Goal: Answer question/provide support: Answer question/provide support

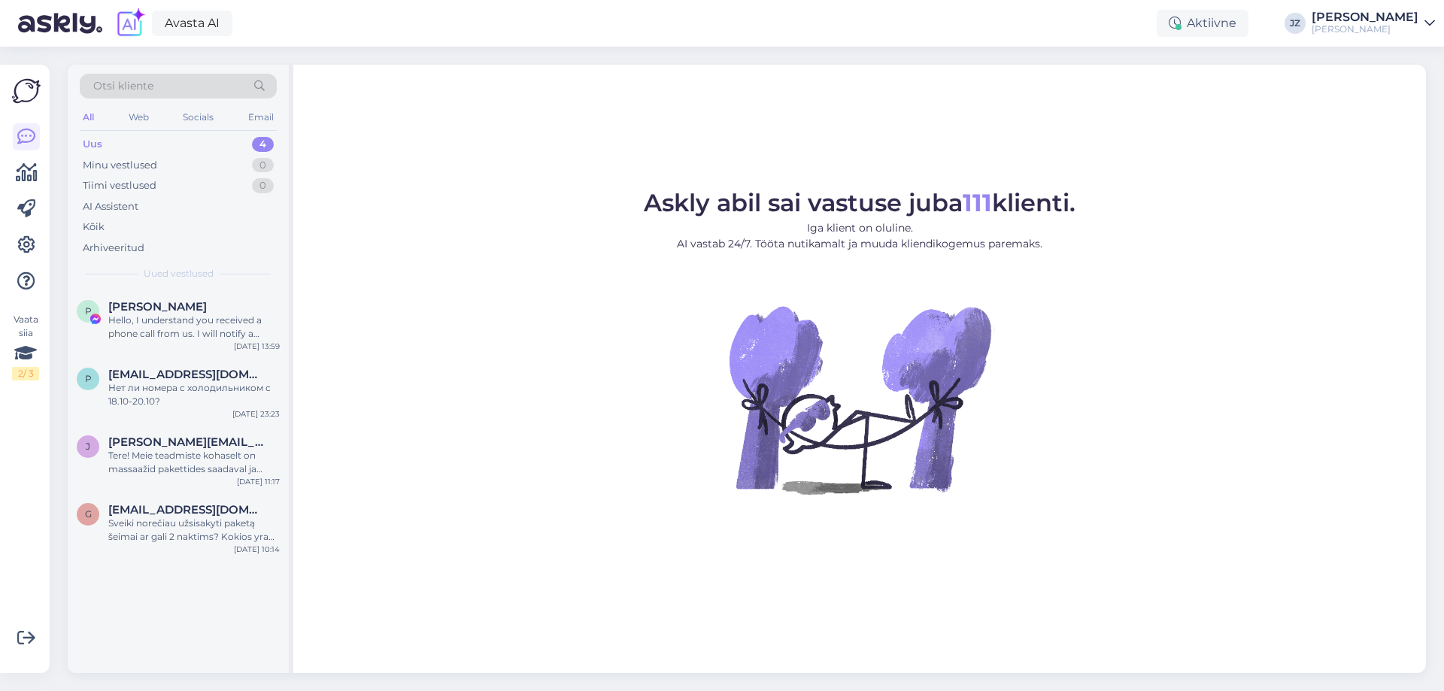
click at [573, 494] on figure "Askly abil sai vastuse juba 111 klienti. Iga klient on oluline. AI vastab 24/7.…" at bounding box center [860, 363] width 1106 height 344
click at [119, 331] on div "Hello, I understand you received a phone call from us. I will notify a colleagu…" at bounding box center [193, 327] width 171 height 27
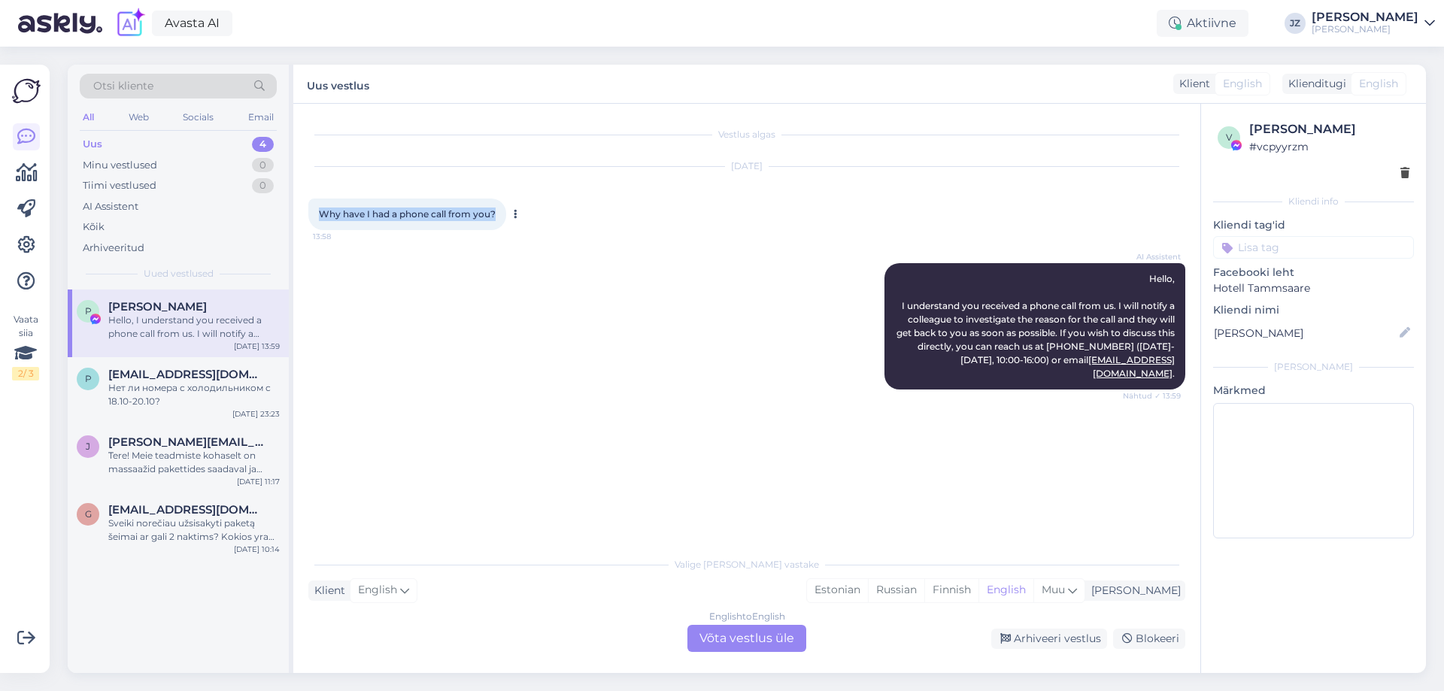
drag, startPoint x: 499, startPoint y: 212, endPoint x: 313, endPoint y: 214, distance: 186.5
click at [313, 214] on div "Why have I had a phone call from you? 13:58" at bounding box center [407, 215] width 198 height 32
copy span "Why have I had a phone call from you?"
click at [729, 651] on div "English to English Võta vestlus üle" at bounding box center [746, 638] width 119 height 27
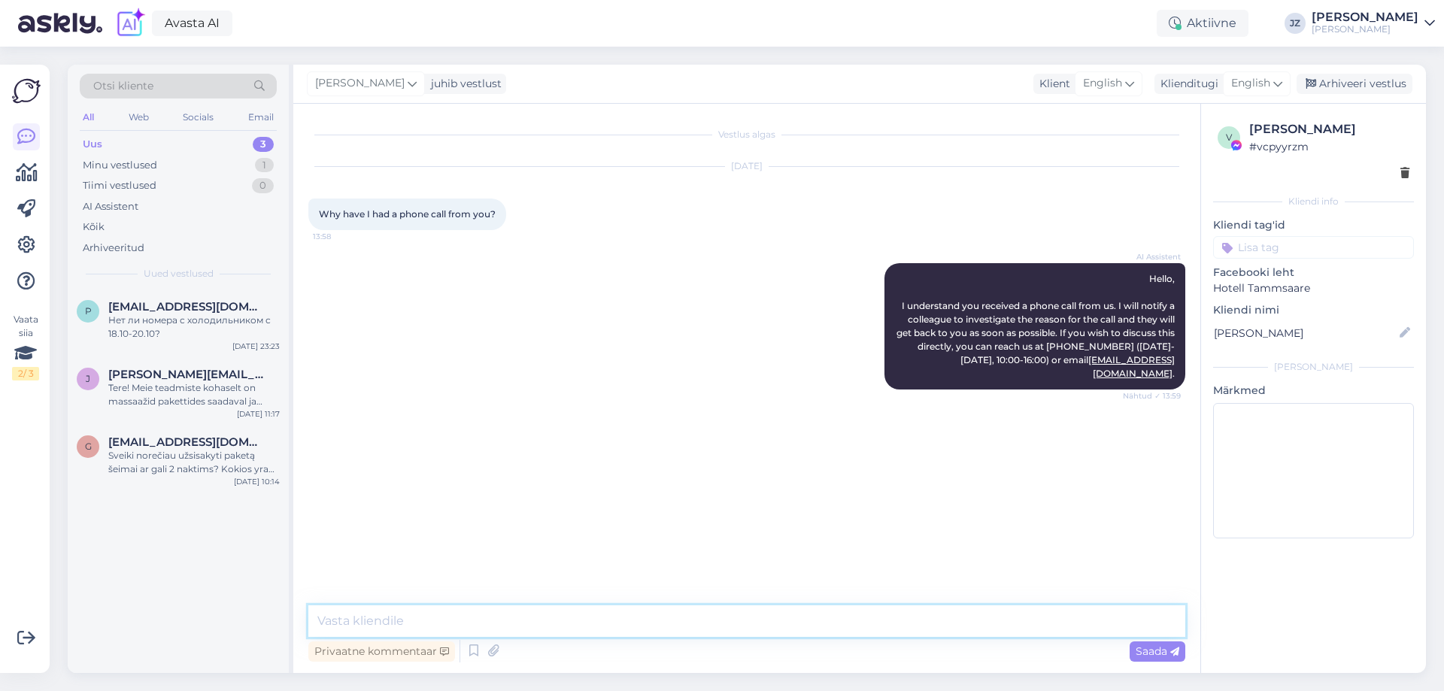
paste textarea "Dear [PERSON_NAME], Thank you for your message. Unfortunately, lately there hav…"
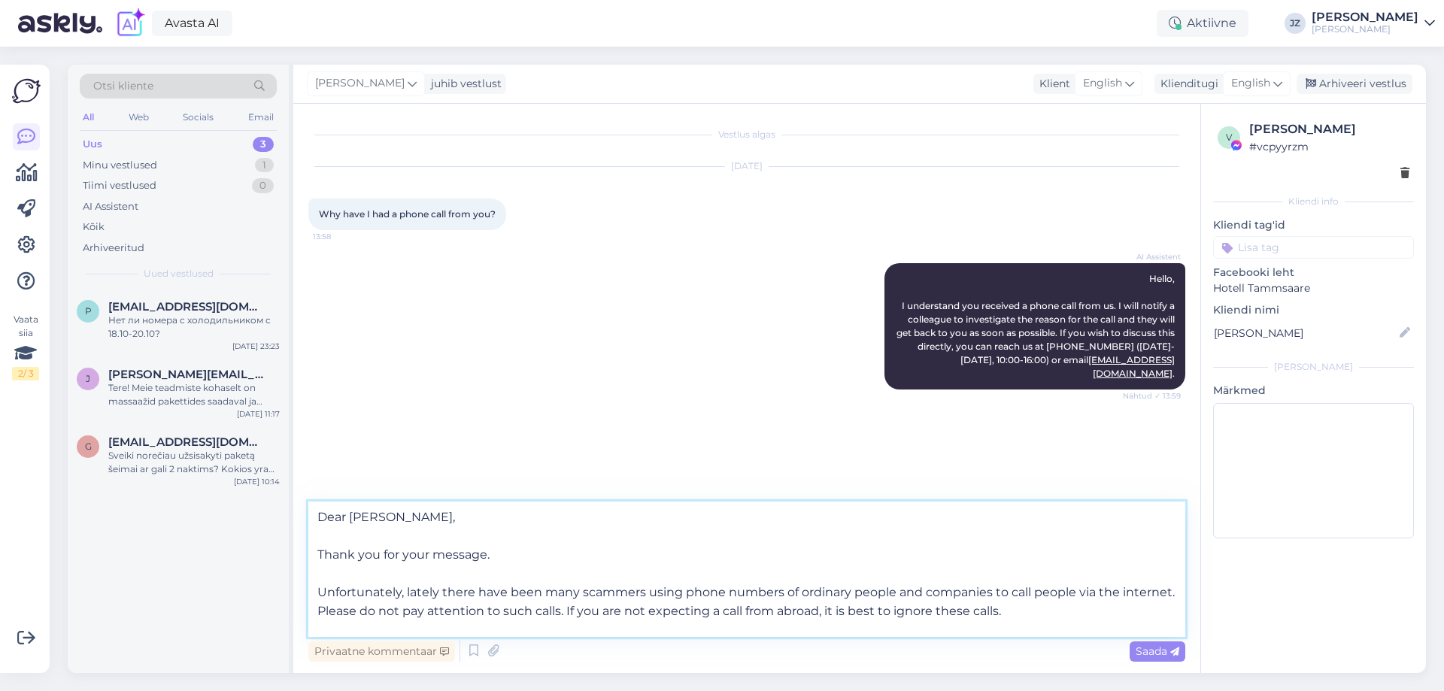
scroll to position [75, 0]
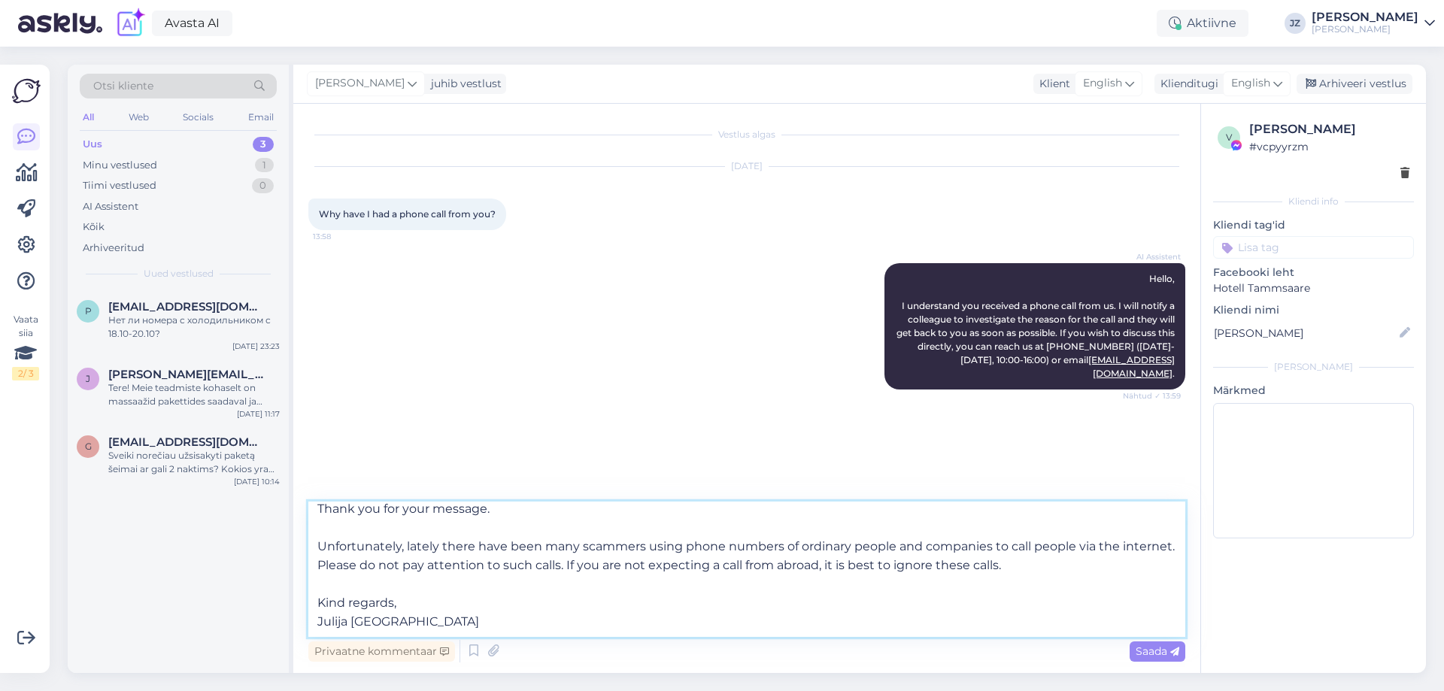
drag, startPoint x: 431, startPoint y: 614, endPoint x: 284, endPoint y: 614, distance: 147.4
click at [284, 614] on div "Otsi kliente All Web Socials Email Uus 3 Minu vestlused 1 Tiimi vestlused 0 AI …" at bounding box center [747, 369] width 1358 height 608
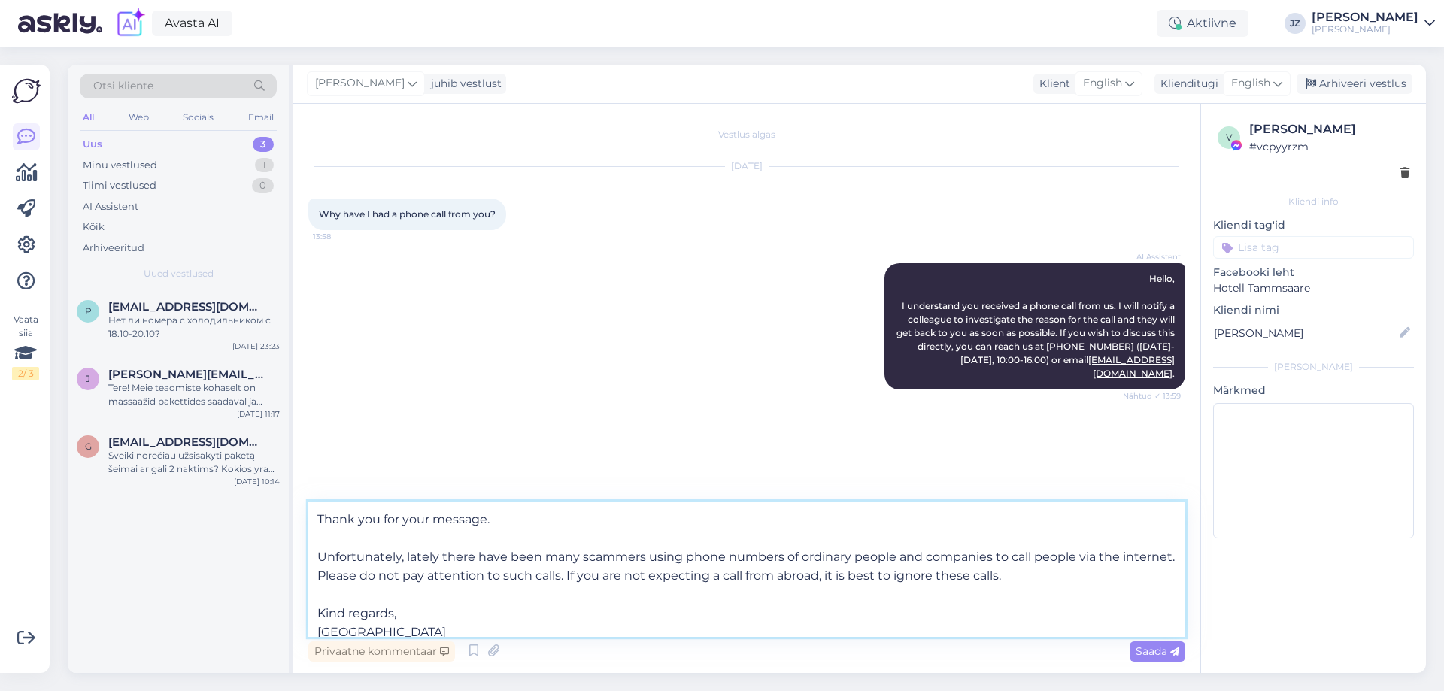
scroll to position [65, 0]
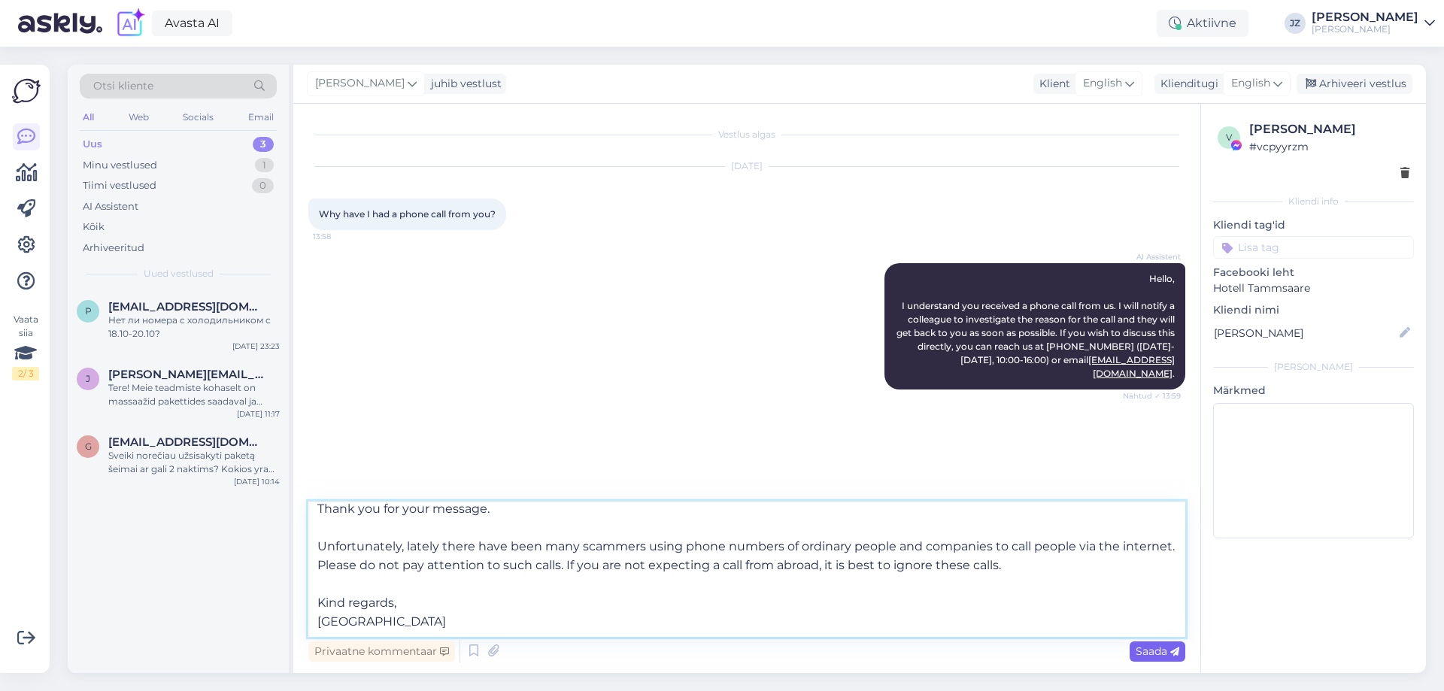
type textarea "Dear [PERSON_NAME], Thank you for your message. Unfortunately, lately there hav…"
click at [1142, 647] on span "Saada" at bounding box center [1158, 652] width 44 height 14
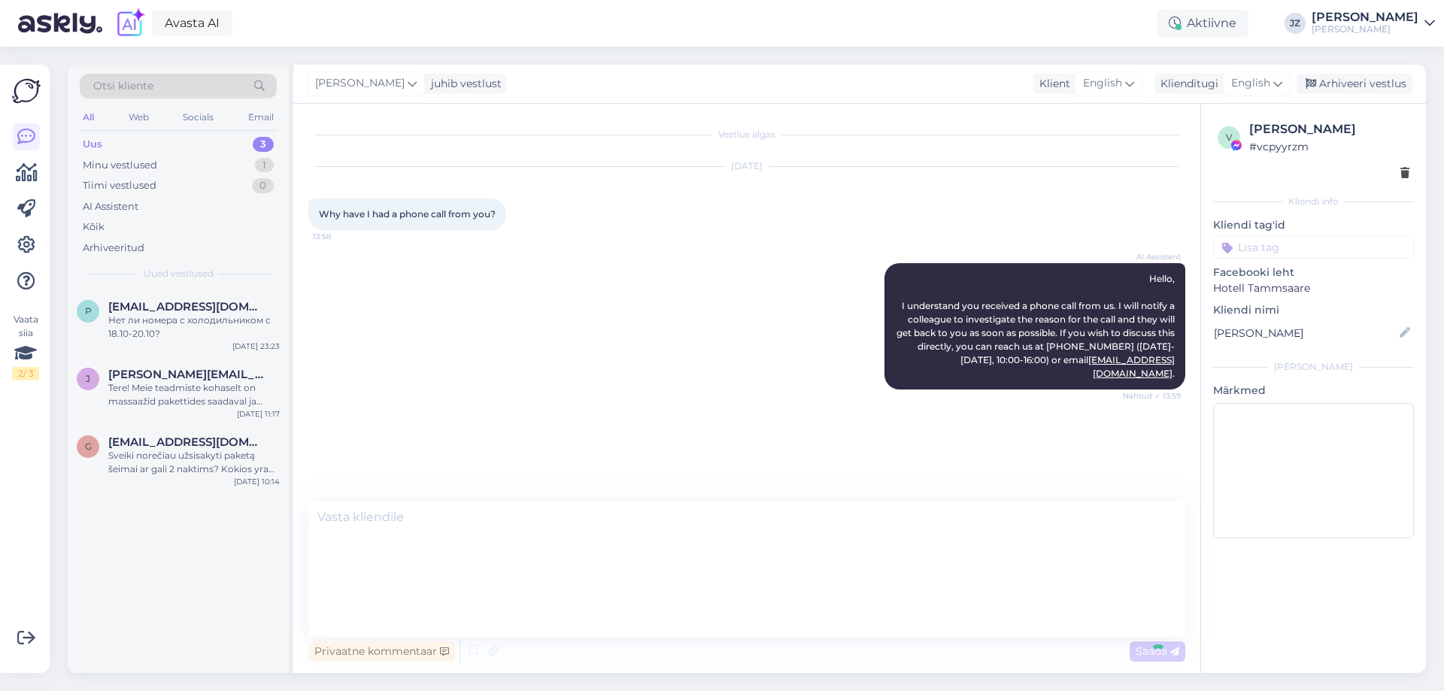
scroll to position [0, 0]
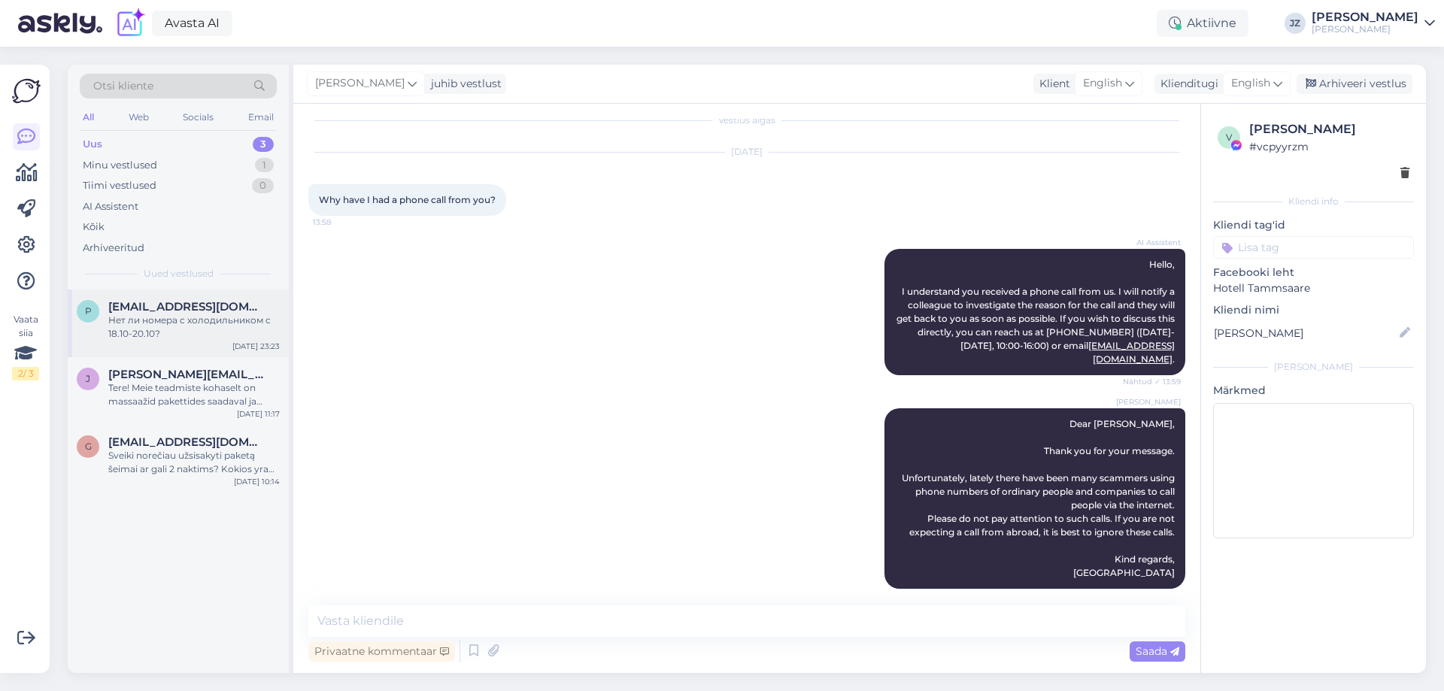
click at [212, 313] on span "[EMAIL_ADDRESS][DOMAIN_NAME]" at bounding box center [186, 307] width 156 height 14
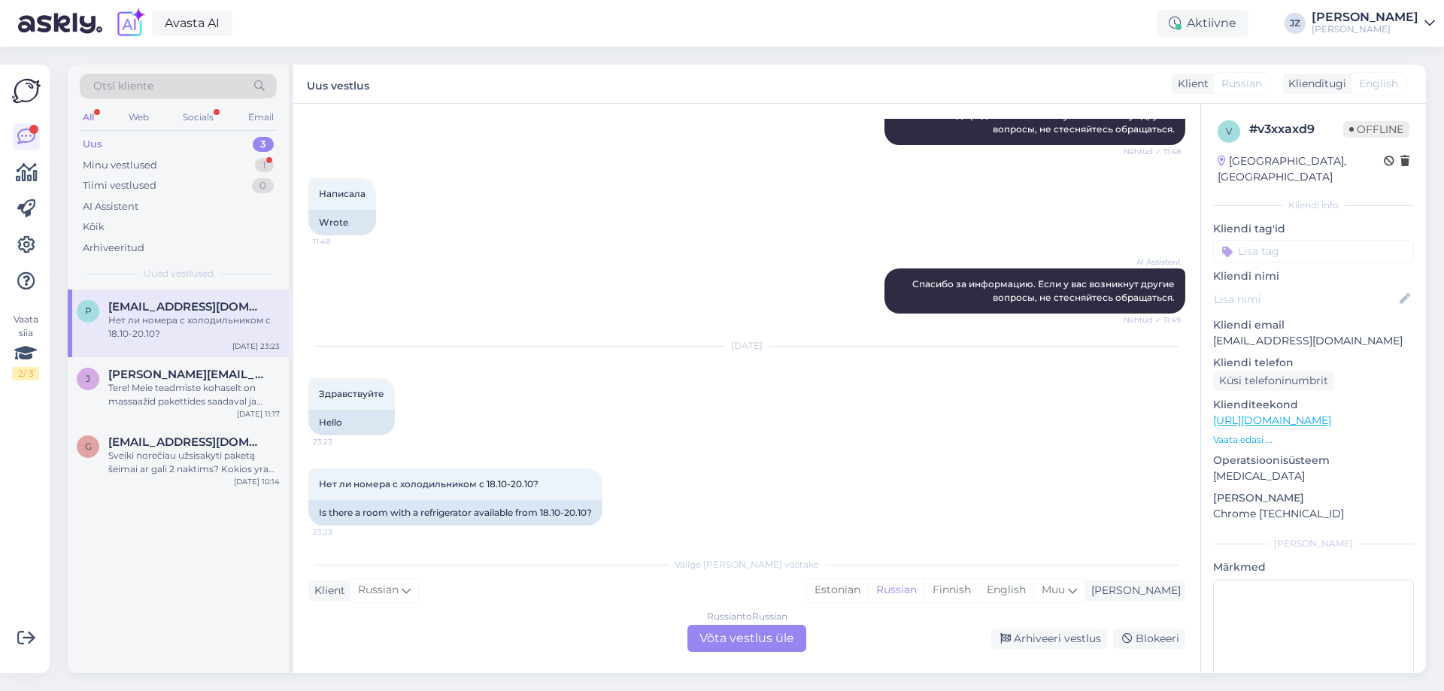
scroll to position [472, 0]
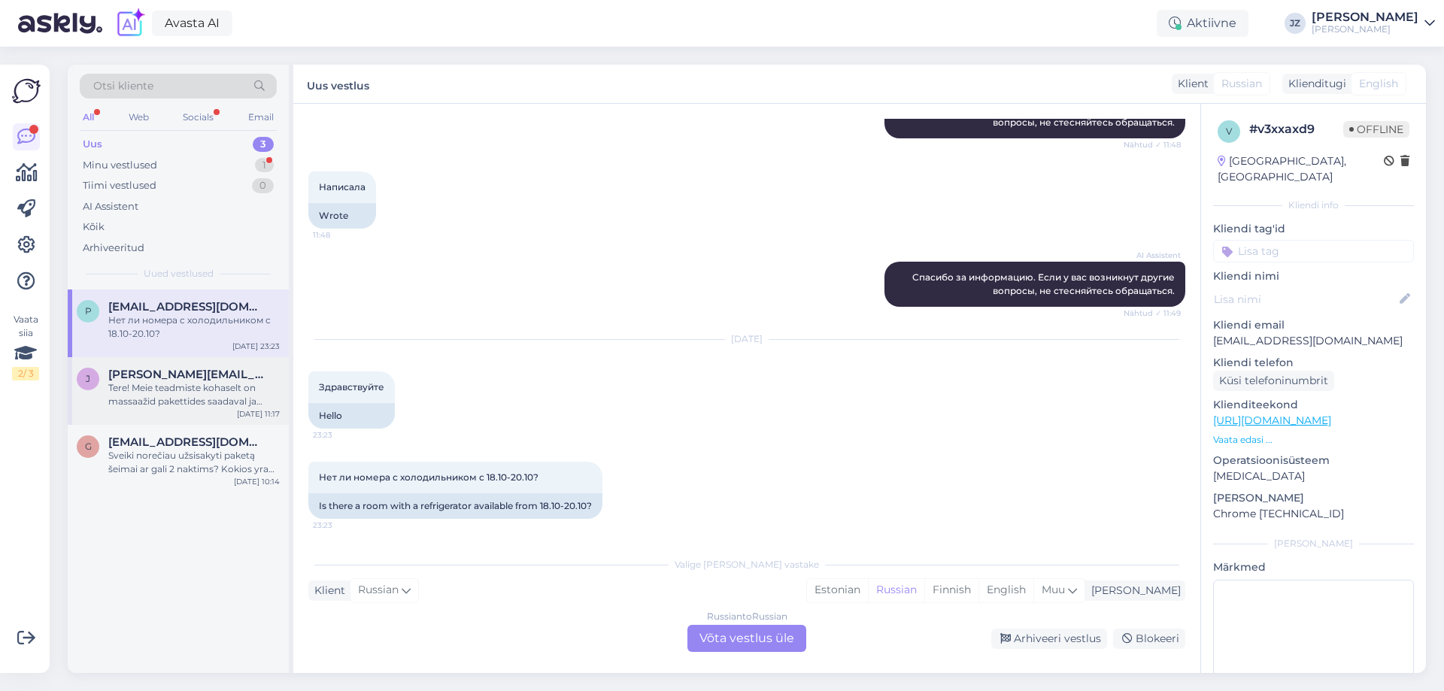
click at [162, 381] on div "Tere! Meie teadmiste kohaselt on massaažid pakettides saadaval ja vajavad eelne…" at bounding box center [193, 394] width 171 height 27
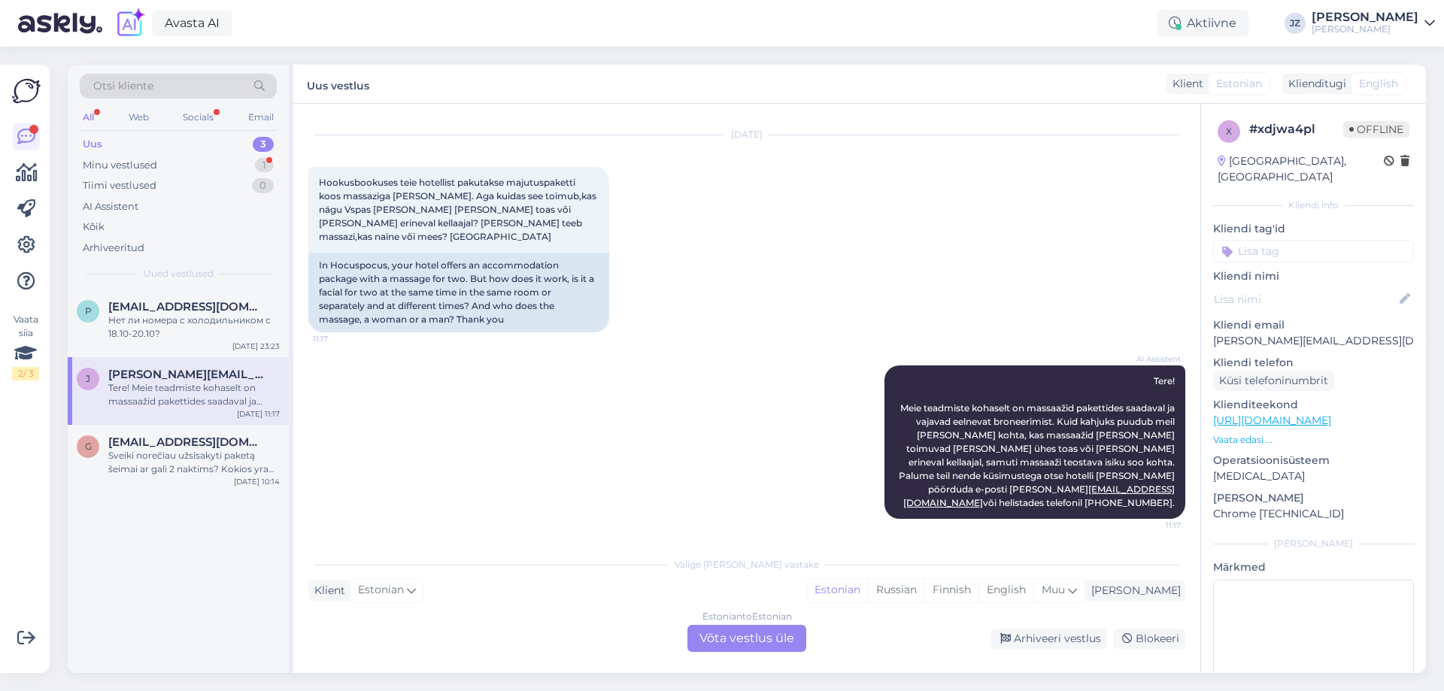
scroll to position [18, 0]
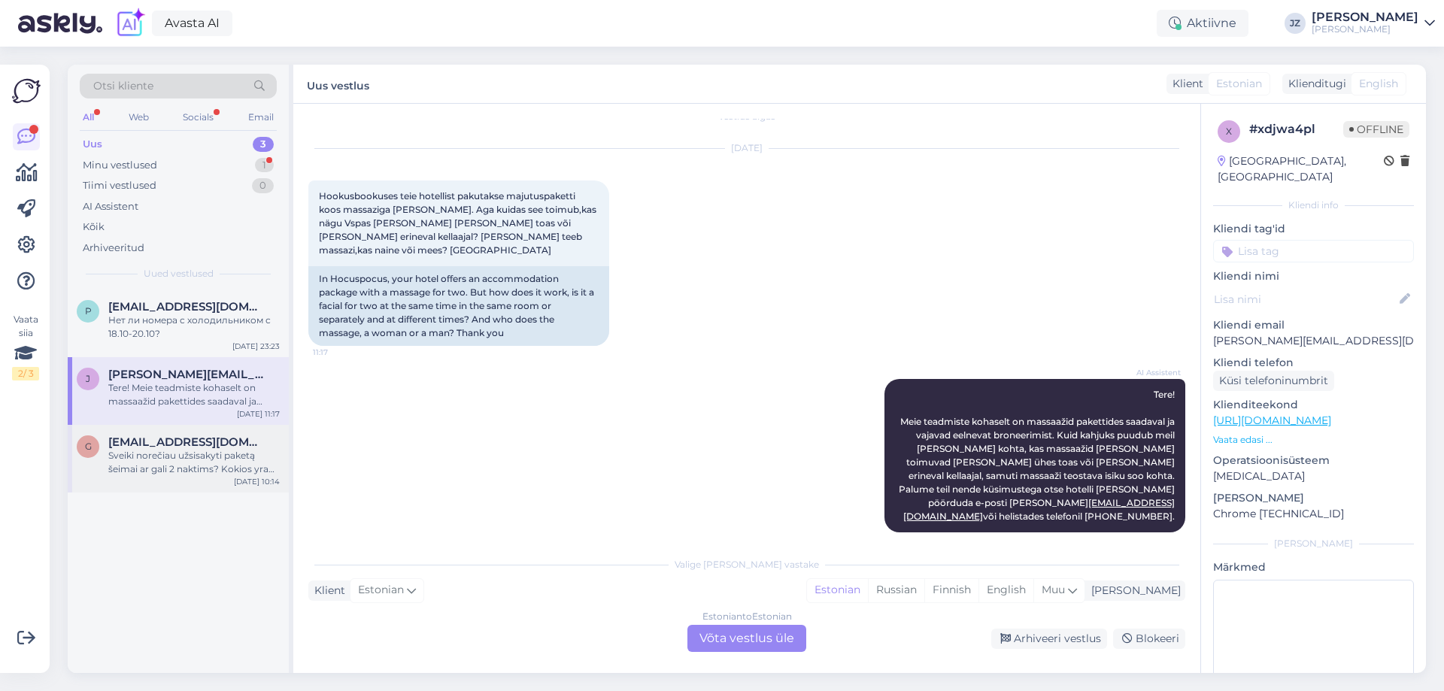
click at [148, 443] on span "[EMAIL_ADDRESS][DOMAIN_NAME]" at bounding box center [186, 442] width 156 height 14
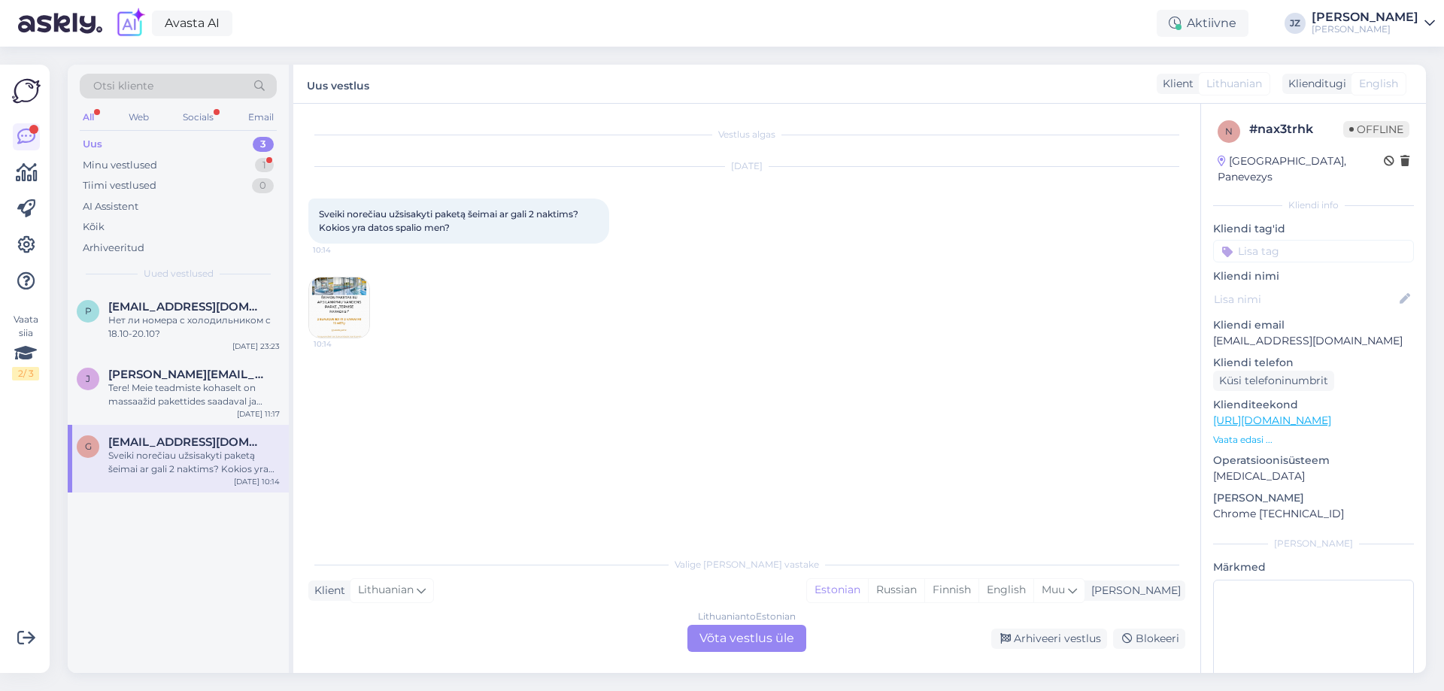
click at [175, 144] on div "Uus 3" at bounding box center [178, 144] width 197 height 21
click at [165, 178] on div "Tiimi vestlused 0" at bounding box center [178, 185] width 197 height 21
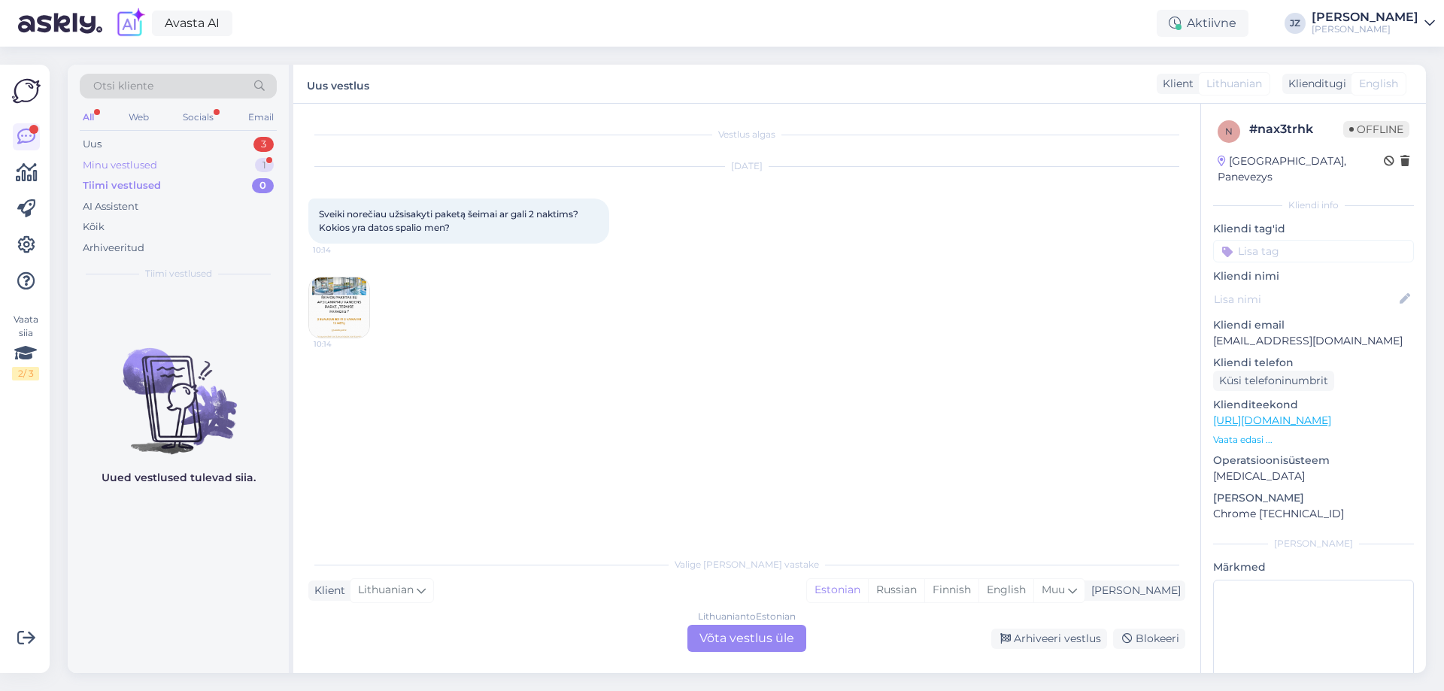
click at [173, 165] on div "Minu vestlused 1" at bounding box center [178, 165] width 197 height 21
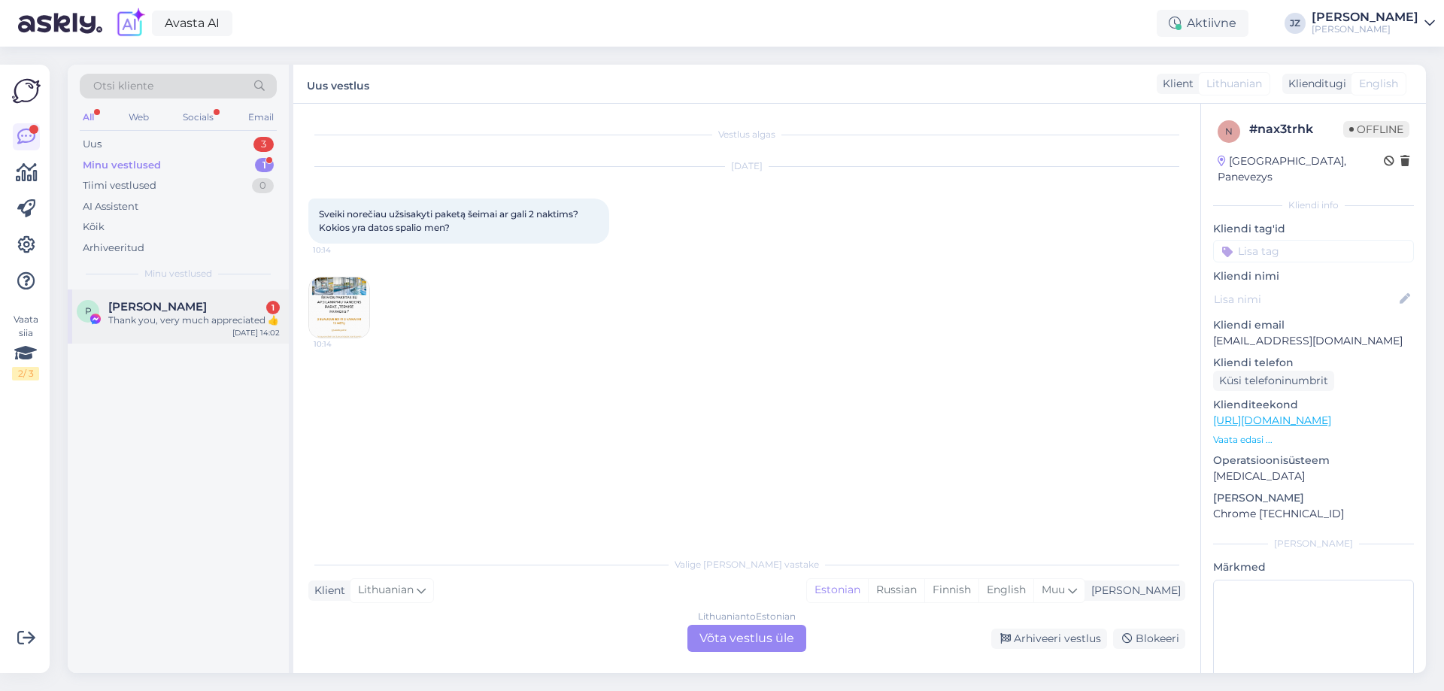
click at [175, 315] on div "Thank you, very much appreciated 👍" at bounding box center [193, 321] width 171 height 14
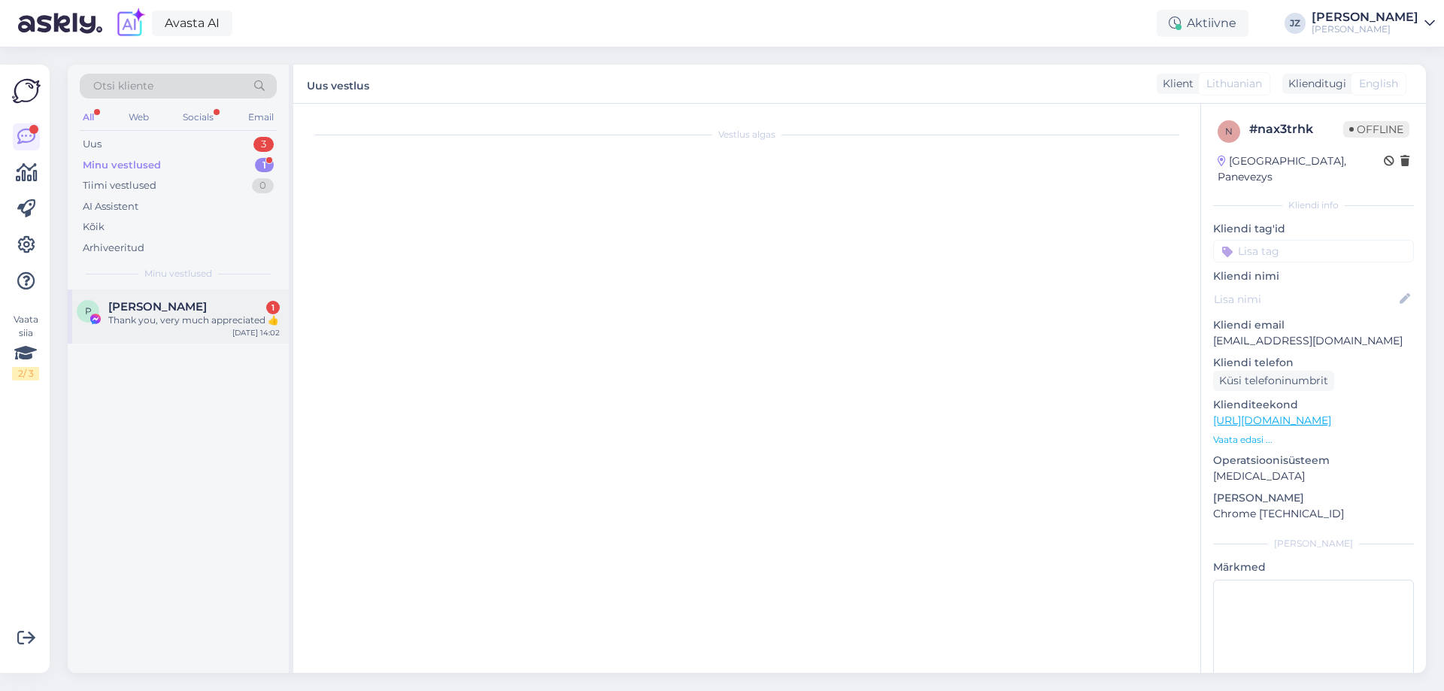
scroll to position [79, 0]
